Goal: Find specific page/section: Find specific page/section

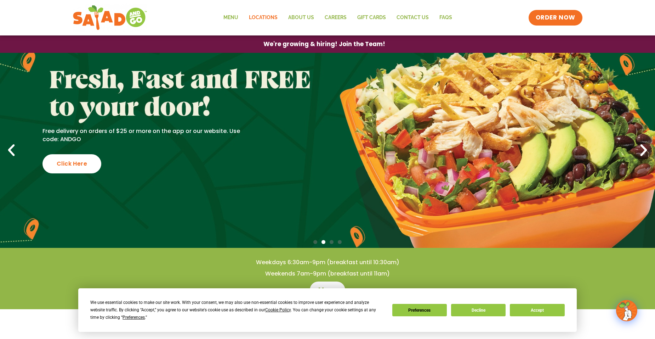
click at [264, 15] on link "Locations" at bounding box center [263, 18] width 39 height 16
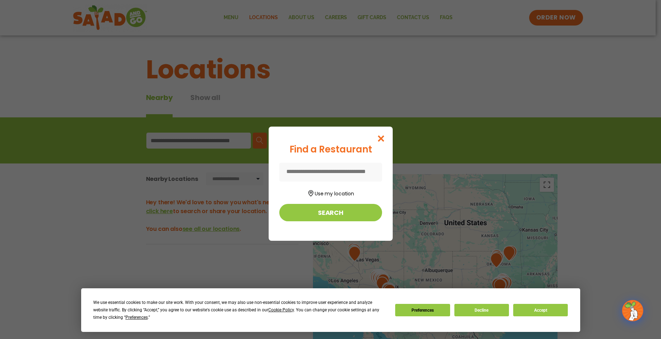
click at [329, 169] on input at bounding box center [330, 172] width 103 height 19
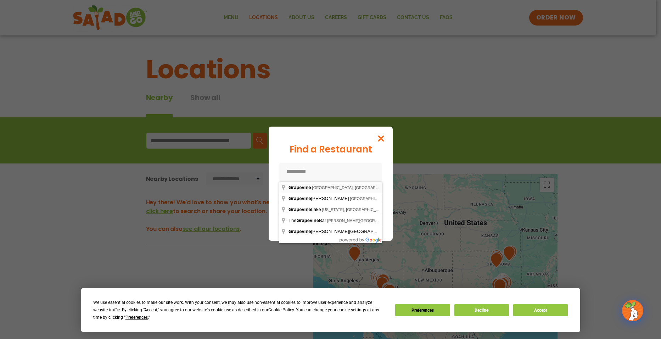
type input "**********"
